Goal: Communication & Community: Answer question/provide support

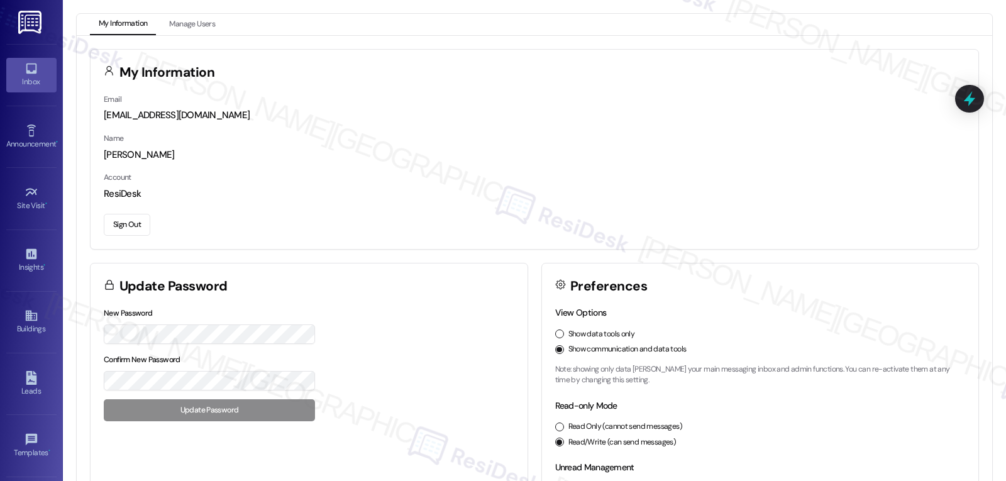
click at [26, 64] on icon at bounding box center [31, 69] width 11 height 11
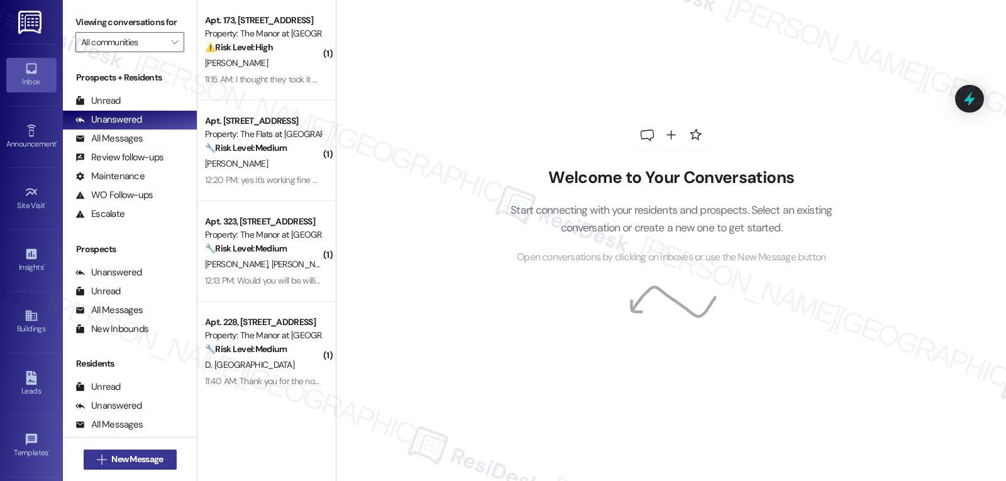
click at [157, 460] on span "New Message" at bounding box center [137, 459] width 52 height 13
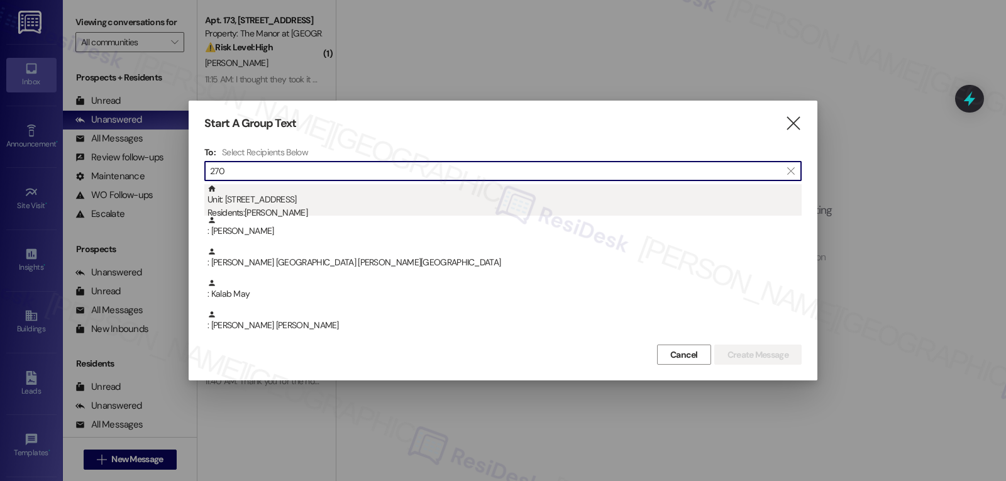
type input "270"
click at [309, 209] on div "Residents: [PERSON_NAME]" at bounding box center [505, 212] width 594 height 13
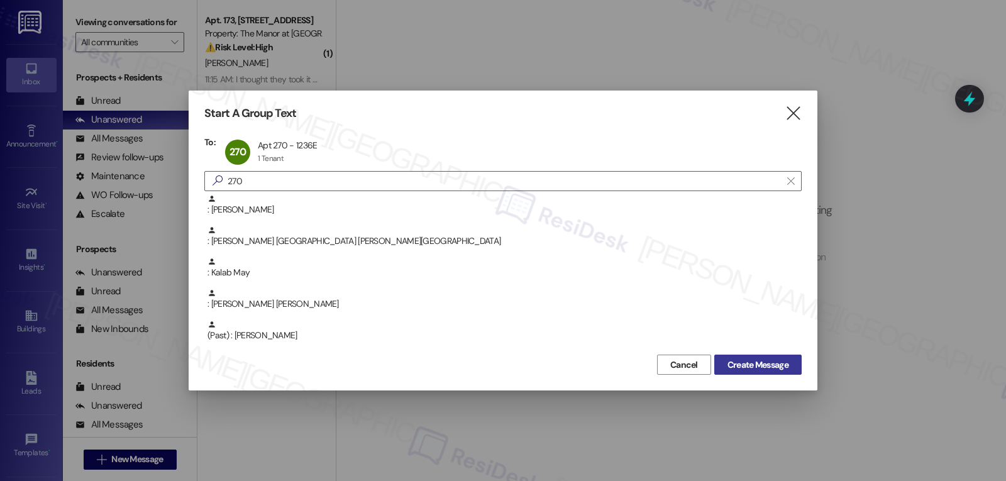
click at [745, 365] on span "Create Message" at bounding box center [758, 364] width 61 height 13
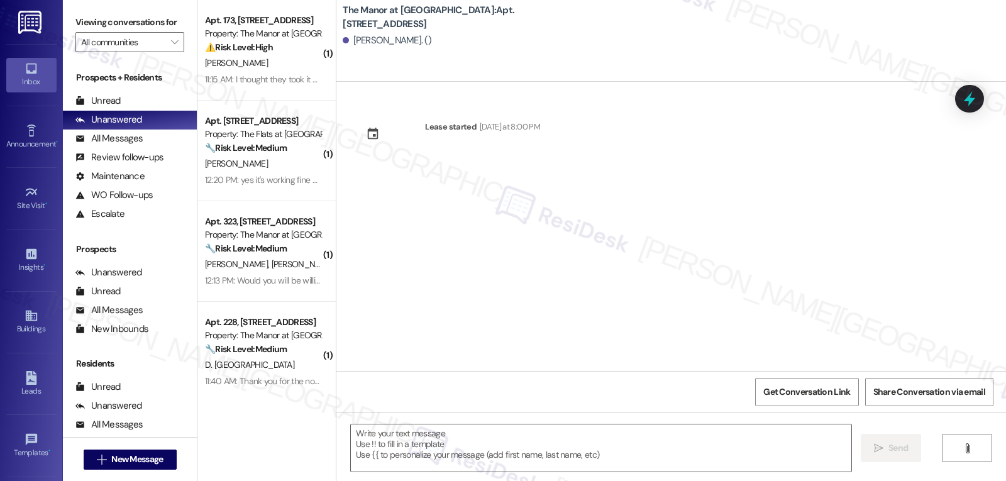
type textarea "Fetching suggested responses. Please feel free to read through the conversation…"
click at [486, 439] on textarea at bounding box center [601, 447] width 501 height 47
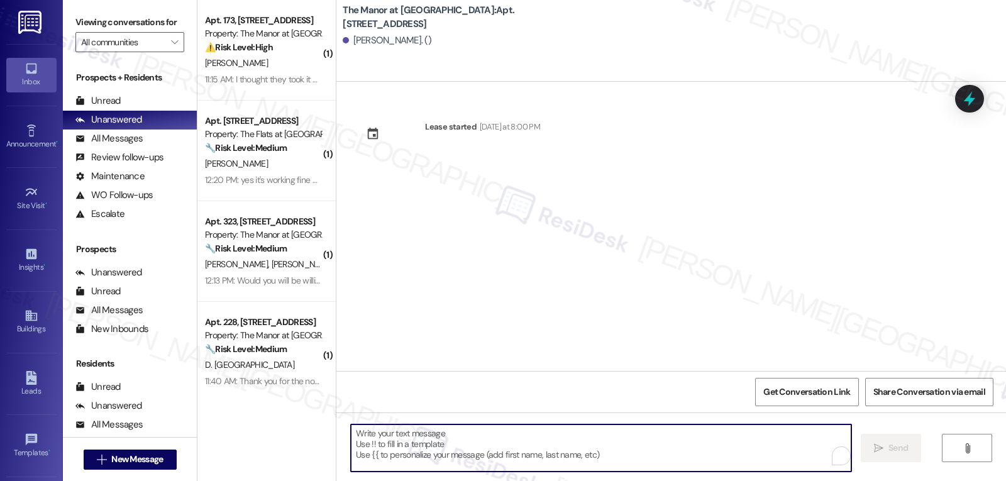
paste textarea "Hi {{first_name}}! I hope you are doing well! We will be testing some of the ou…"
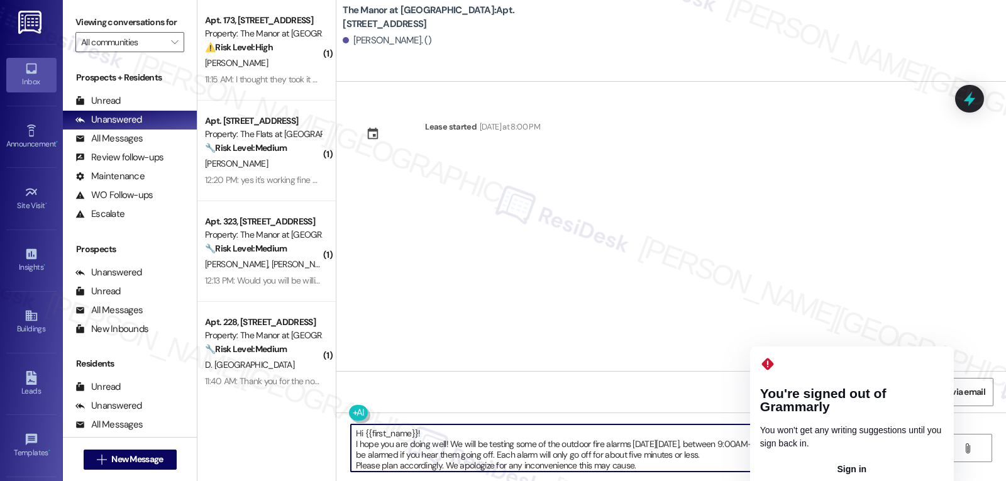
click at [778, 445] on textarea "Hi {{first_name}}! I hope you are doing well! We will be testing some of the ou…" at bounding box center [601, 447] width 501 height 47
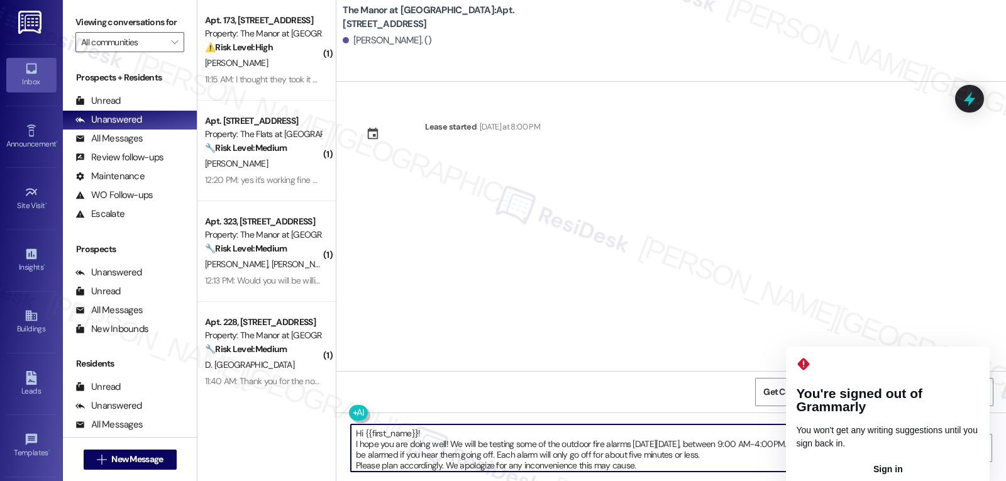
click at [814, 445] on textarea "Hi {{first_name}}! I hope you are doing well! We will be testing some of the ou…" at bounding box center [601, 447] width 501 height 47
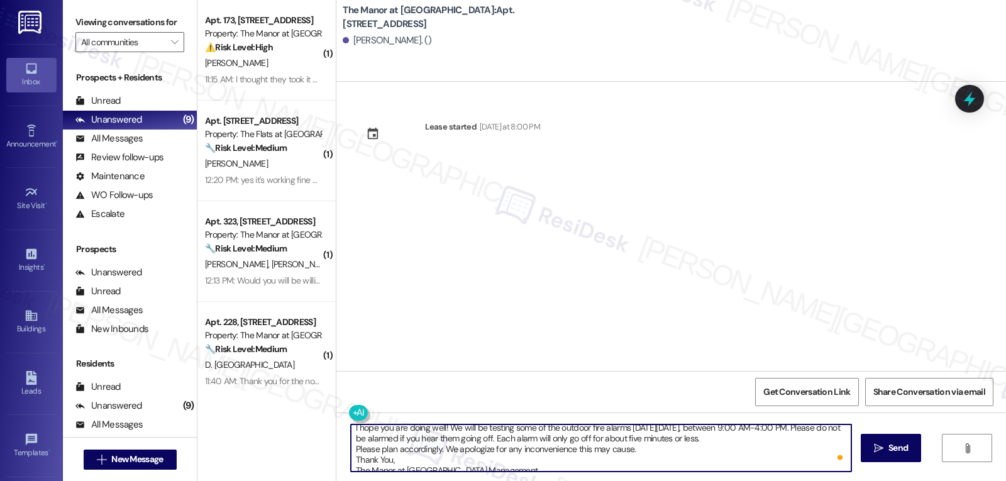
scroll to position [25, 0]
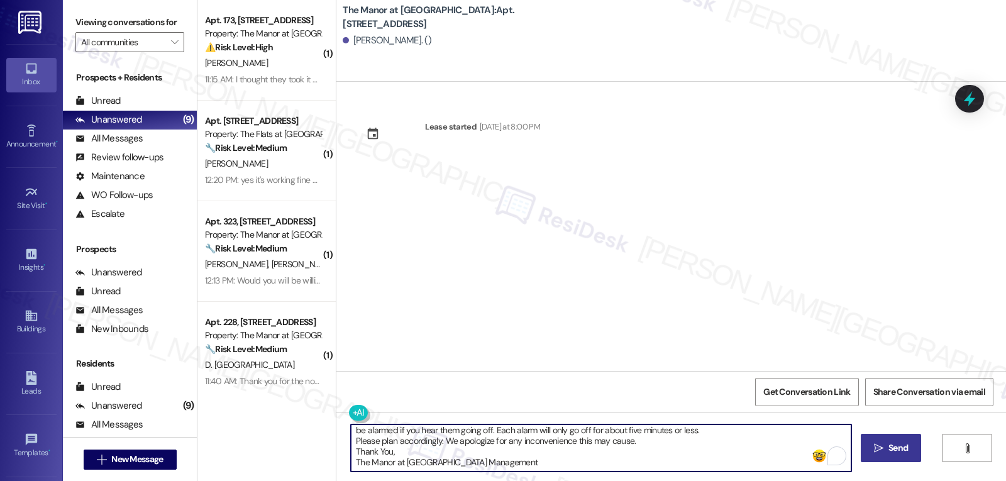
type textarea "Hi {{first_name}}! I hope you are doing well! We will be testing some of the ou…"
click at [893, 443] on span "Send" at bounding box center [898, 447] width 19 height 13
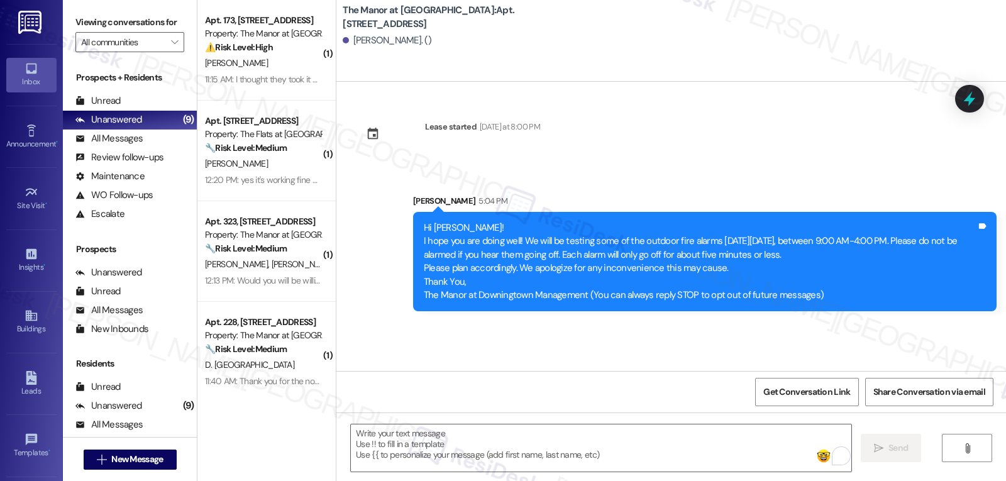
scroll to position [0, 0]
click at [116, 461] on span "New Message" at bounding box center [137, 459] width 52 height 13
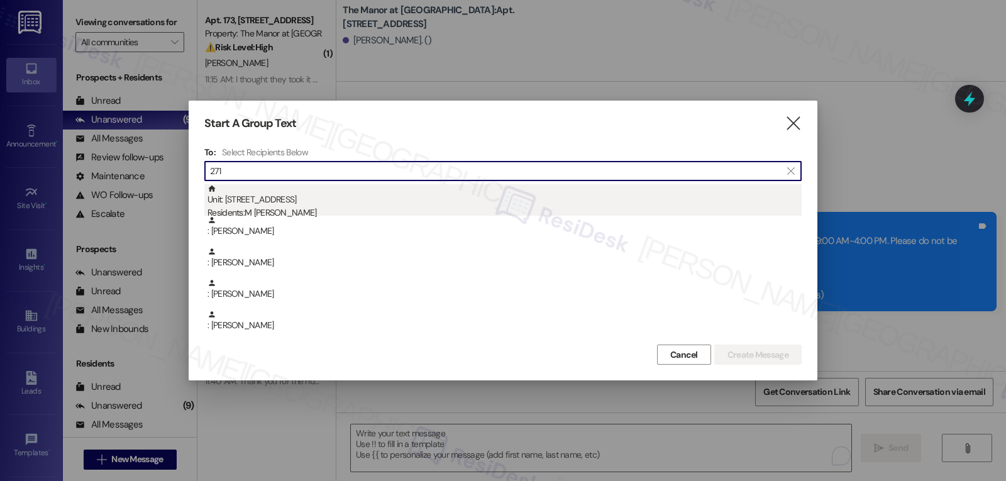
type input "271"
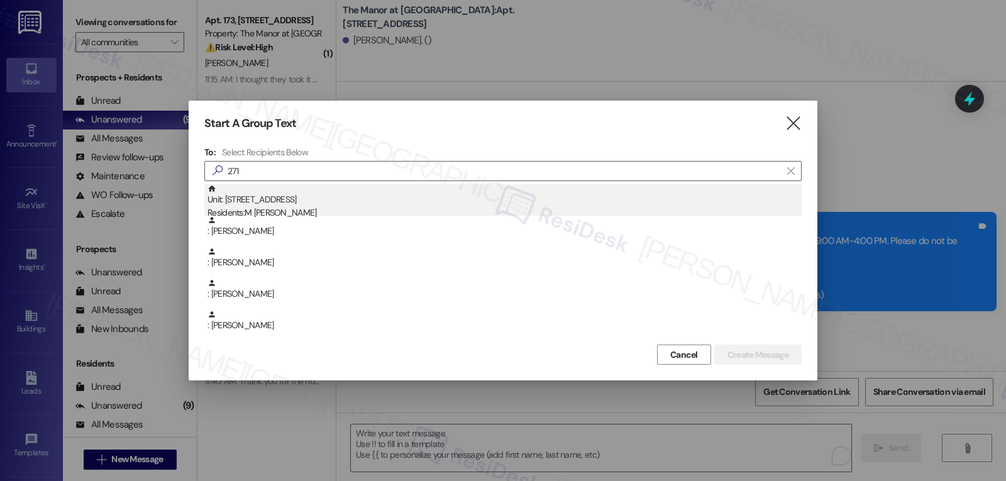
click at [279, 206] on div "Residents: M [PERSON_NAME]" at bounding box center [505, 212] width 594 height 13
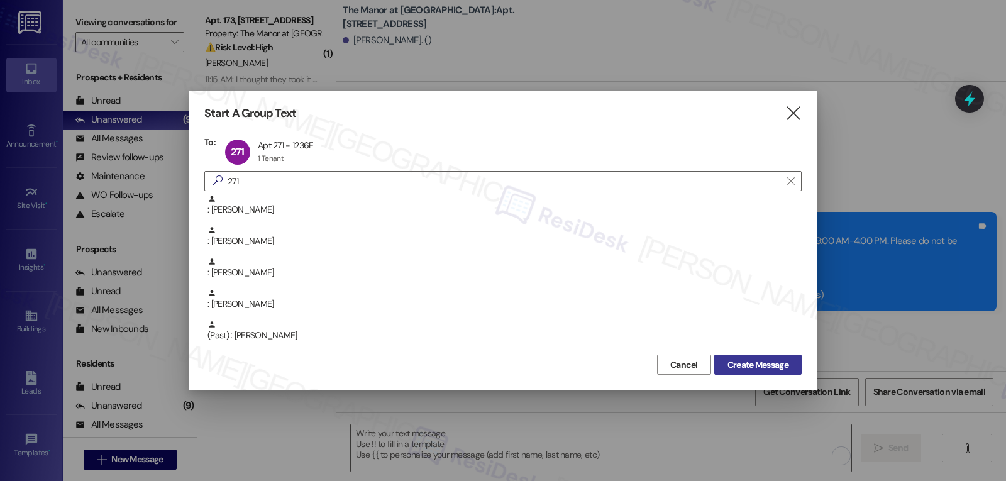
click at [782, 368] on span "Create Message" at bounding box center [758, 364] width 61 height 13
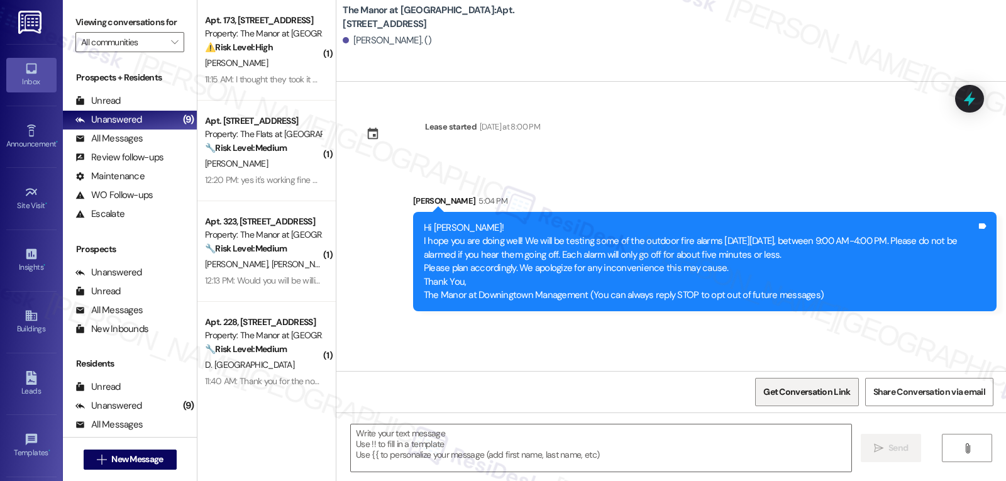
type textarea "Fetching suggested responses. Please feel free to read through the conversation…"
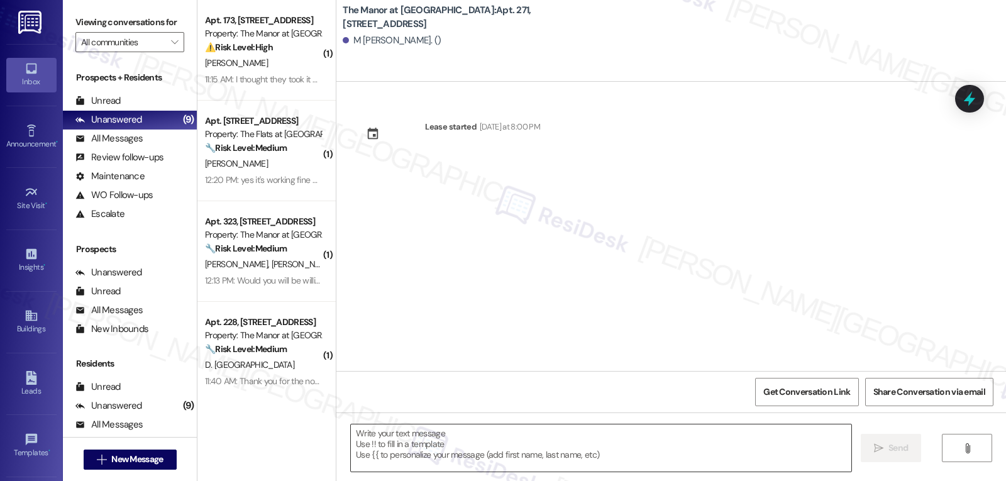
click at [413, 457] on textarea at bounding box center [601, 447] width 501 height 47
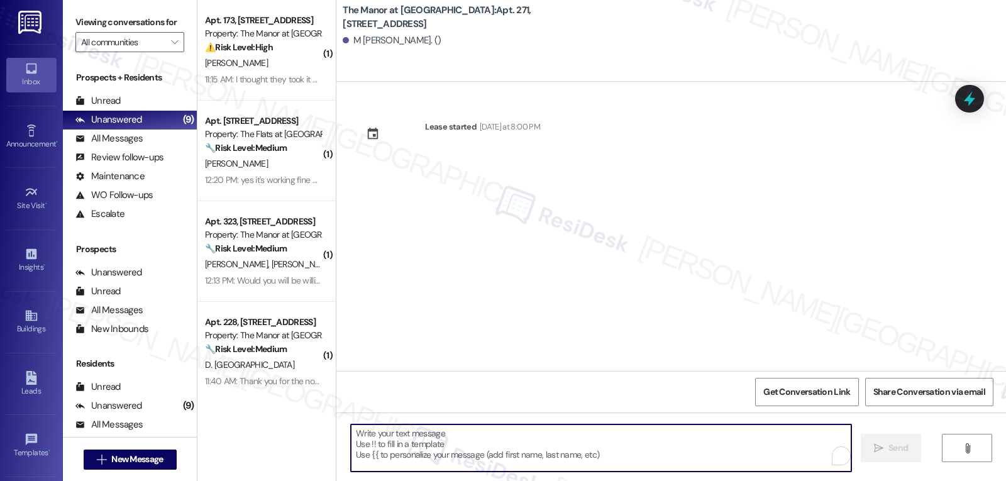
click at [426, 435] on textarea "To enrich screen reader interactions, please activate Accessibility in Grammarl…" at bounding box center [601, 447] width 501 height 47
click at [395, 444] on textarea "To enrich screen reader interactions, please activate Accessibility in Grammarl…" at bounding box center [601, 447] width 501 height 47
paste textarea "Hi {{first_name}}! I hope you are doing well! We will be testing some of the ou…"
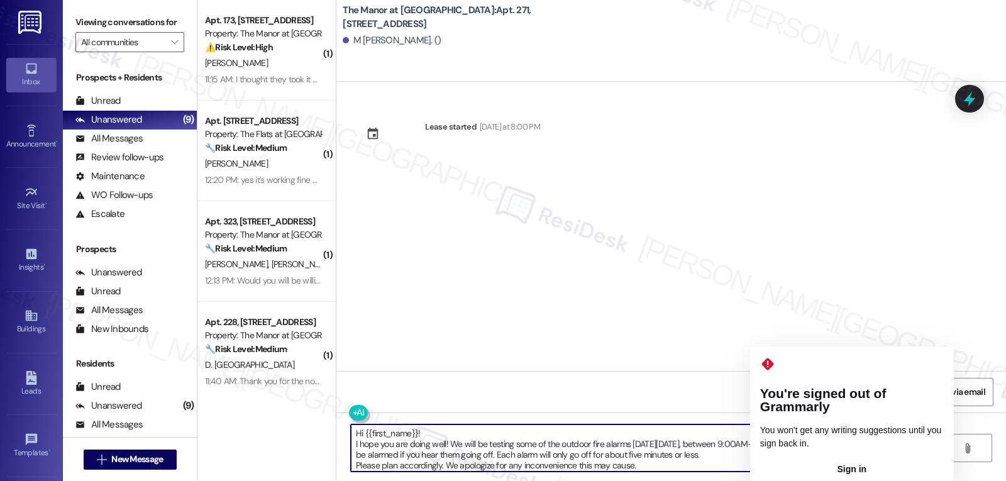
click at [780, 443] on textarea "Hi {{first_name}}! I hope you are doing well! We will be testing some of the ou…" at bounding box center [601, 447] width 501 height 47
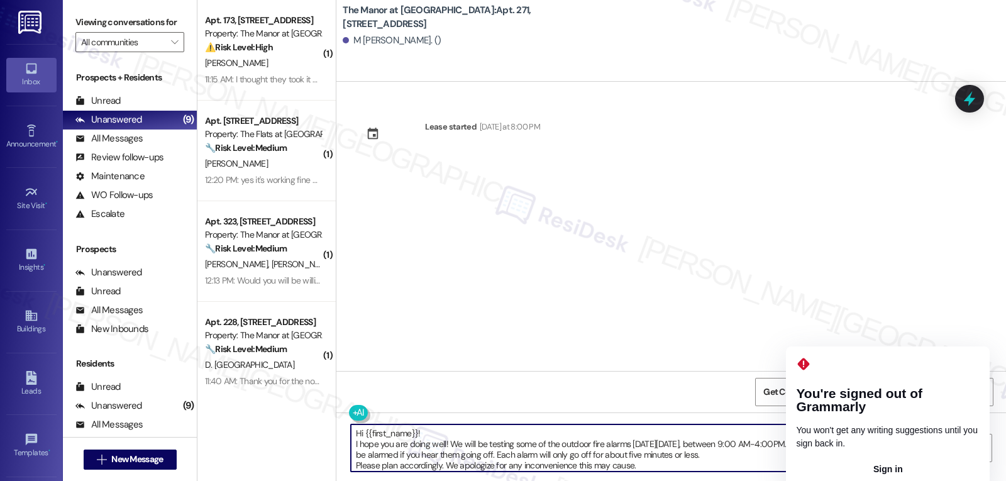
click at [814, 444] on textarea "Hi {{first_name}}! I hope you are doing well! We will be testing some of the ou…" at bounding box center [601, 447] width 501 height 47
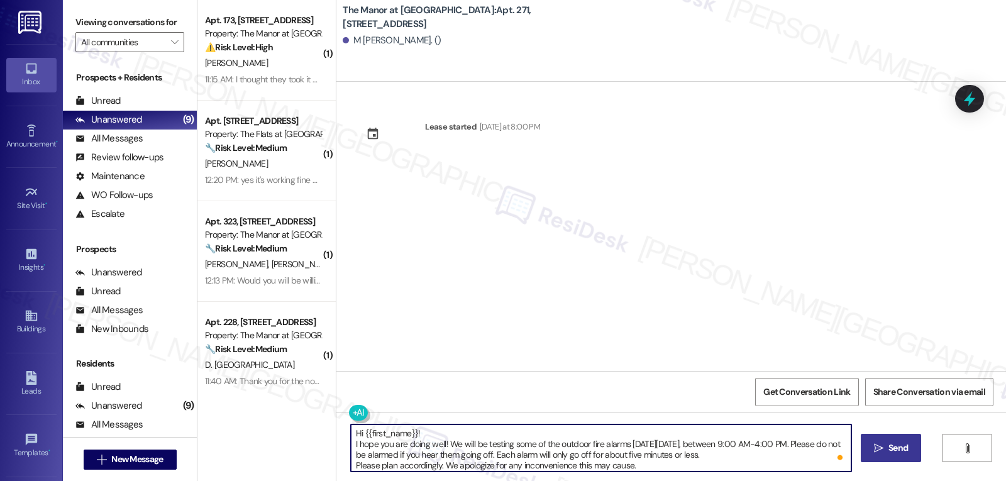
scroll to position [25, 0]
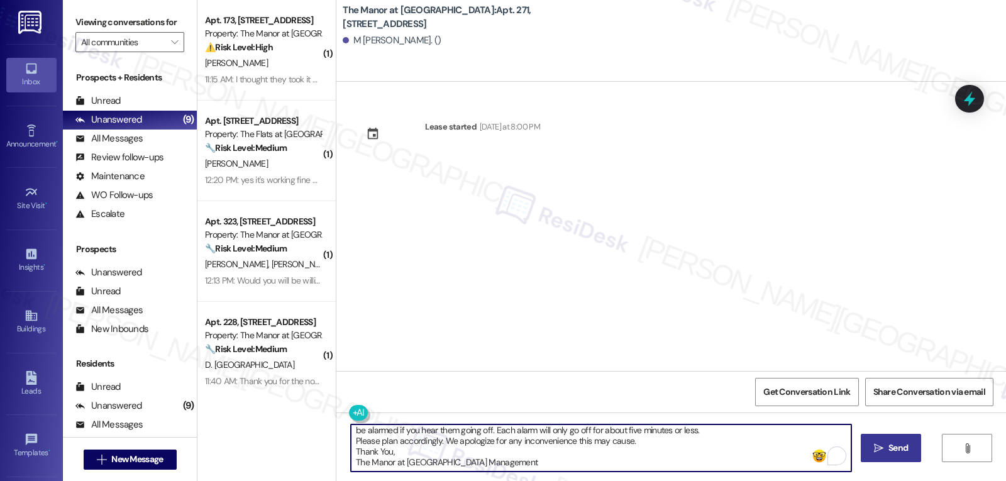
type textarea "Hi {{first_name}}! I hope you are doing well! We will be testing some of the ou…"
click at [911, 450] on button " Send" at bounding box center [891, 448] width 61 height 28
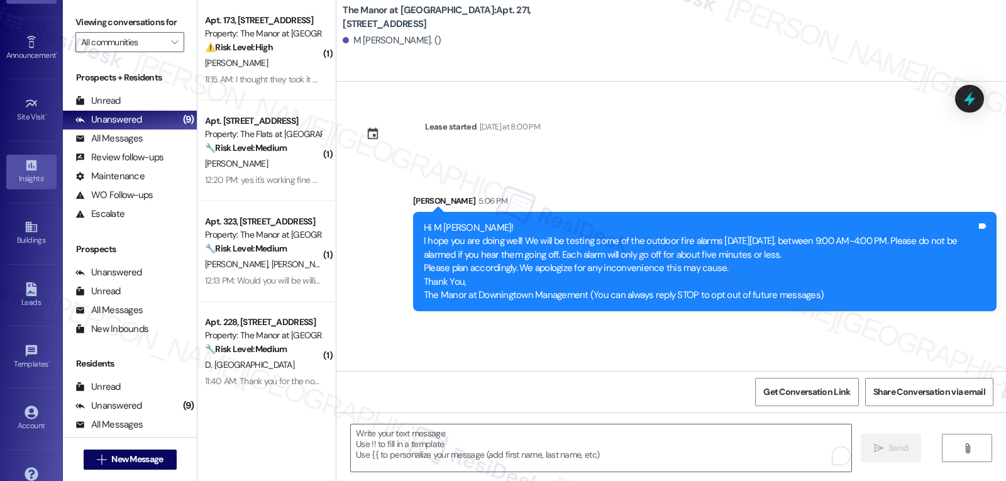
scroll to position [119, 0]
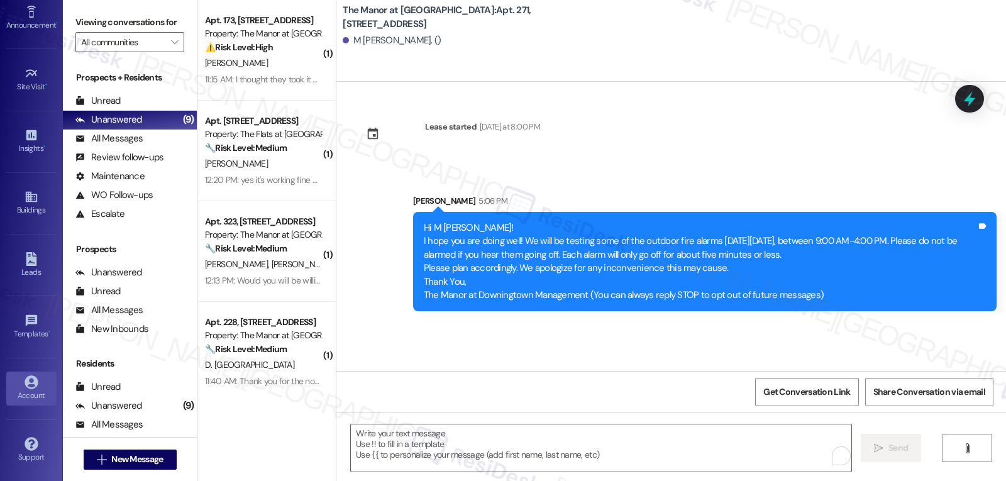
click at [30, 392] on div "Account" at bounding box center [31, 395] width 63 height 13
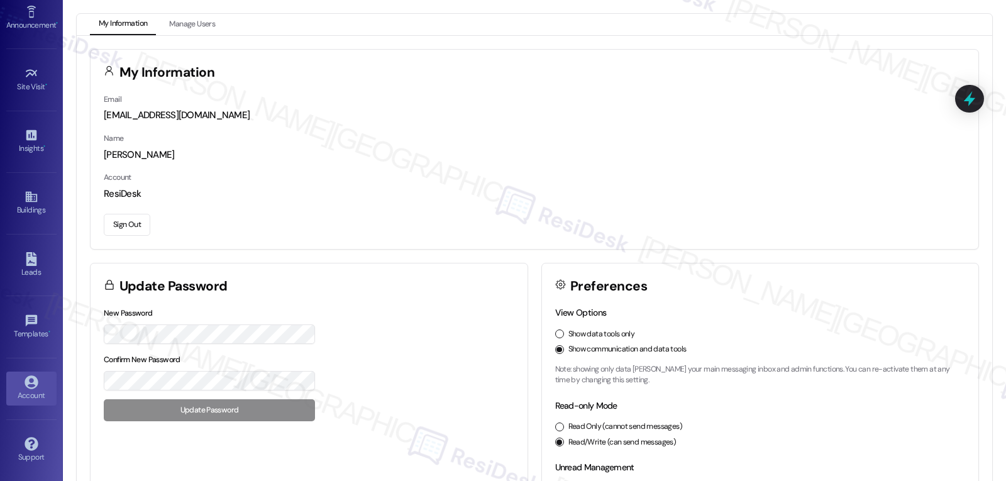
click at [141, 223] on button "Sign Out" at bounding box center [127, 225] width 47 height 22
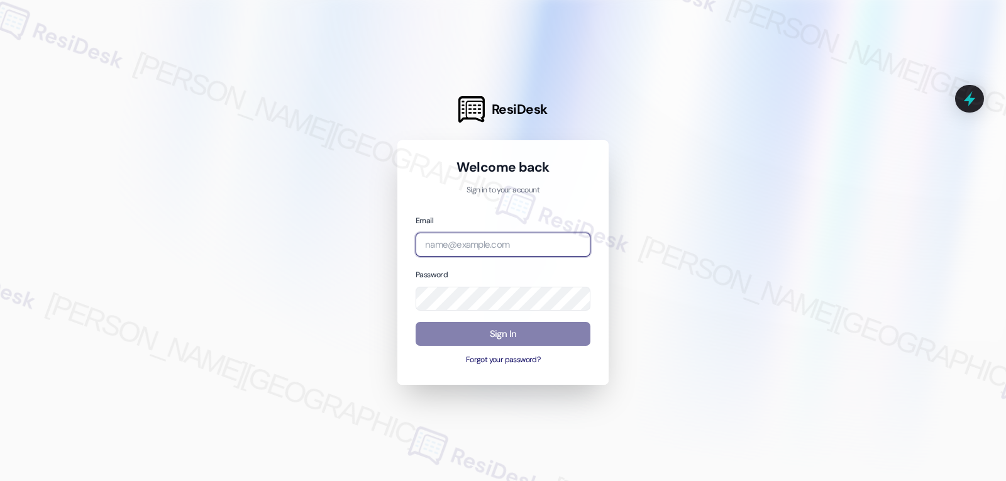
click at [469, 248] on input "email" at bounding box center [503, 245] width 175 height 25
click at [529, 250] on input "email" at bounding box center [503, 245] width 175 height 25
paste input "[EMAIL_ADDRESS][DOMAIN_NAME]"
type input "[EMAIL_ADDRESS][DOMAIN_NAME]"
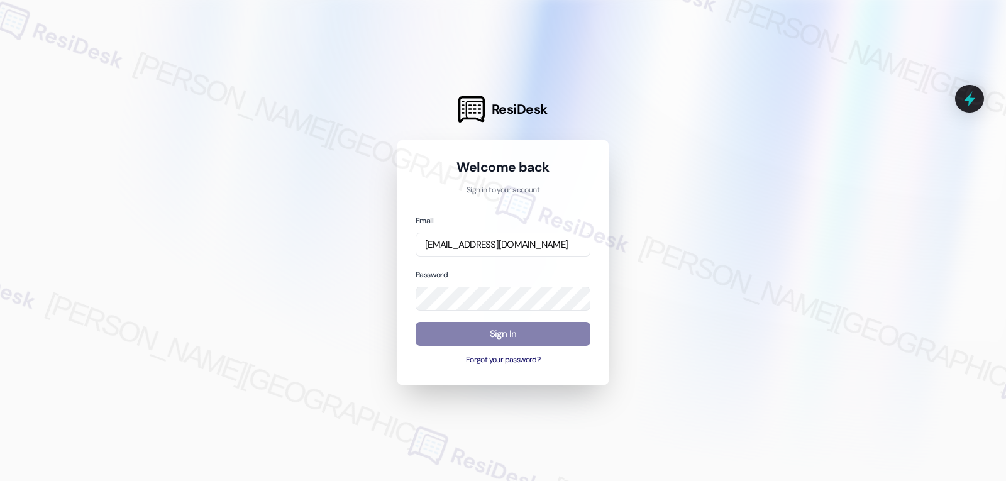
scroll to position [0, 0]
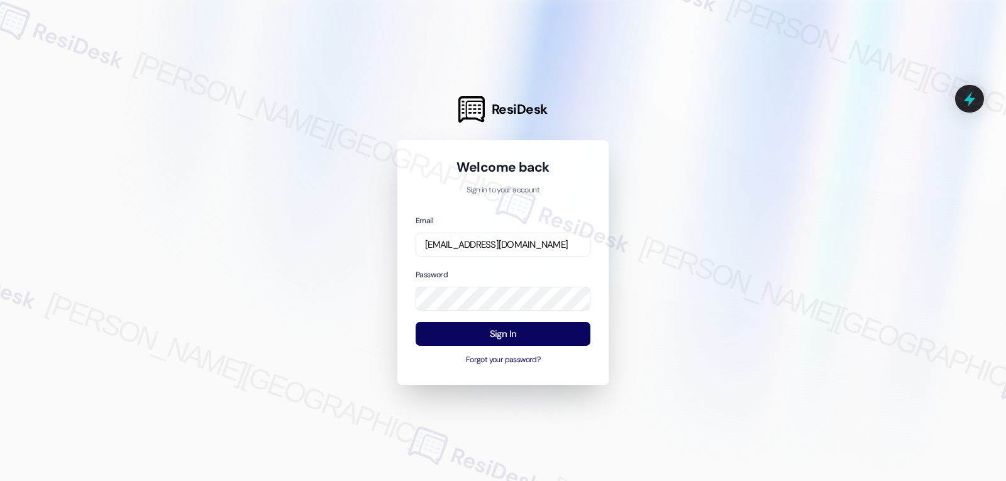
click at [507, 272] on div "Password" at bounding box center [503, 289] width 175 height 43
click at [515, 328] on button "Sign In" at bounding box center [503, 334] width 175 height 25
